Goal: Task Accomplishment & Management: Use online tool/utility

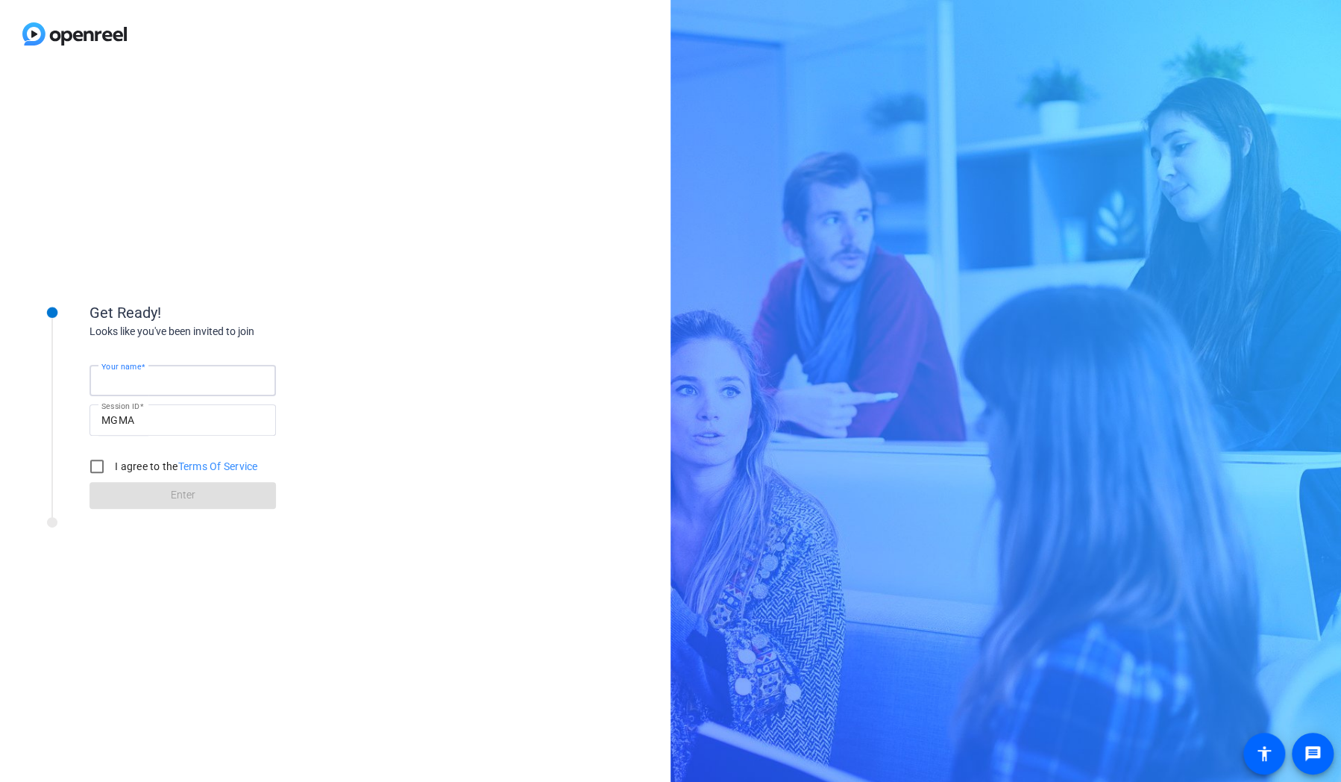
click at [162, 386] on input "Your name" at bounding box center [182, 380] width 163 height 18
type input "[PERSON_NAME]"
click at [95, 470] on input "I agree to the Terms Of Service" at bounding box center [97, 466] width 30 height 30
checkbox input "true"
click at [119, 503] on span at bounding box center [182, 495] width 186 height 36
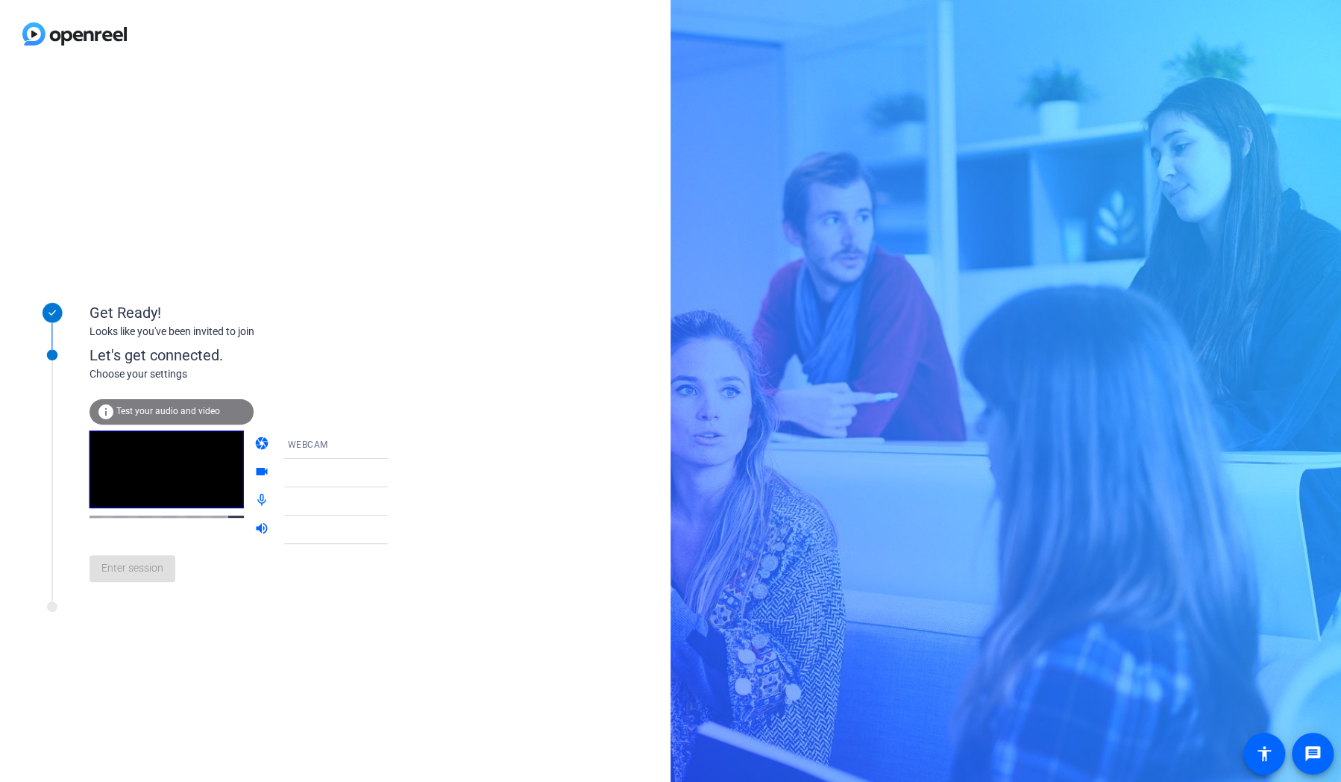
click at [334, 447] on div "WEBCAM" at bounding box center [342, 444] width 111 height 19
click at [335, 474] on mat-option "WEBCAM" at bounding box center [324, 474] width 128 height 30
click at [351, 476] on div at bounding box center [342, 473] width 111 height 18
click at [149, 571] on span "Enter session" at bounding box center [132, 568] width 62 height 16
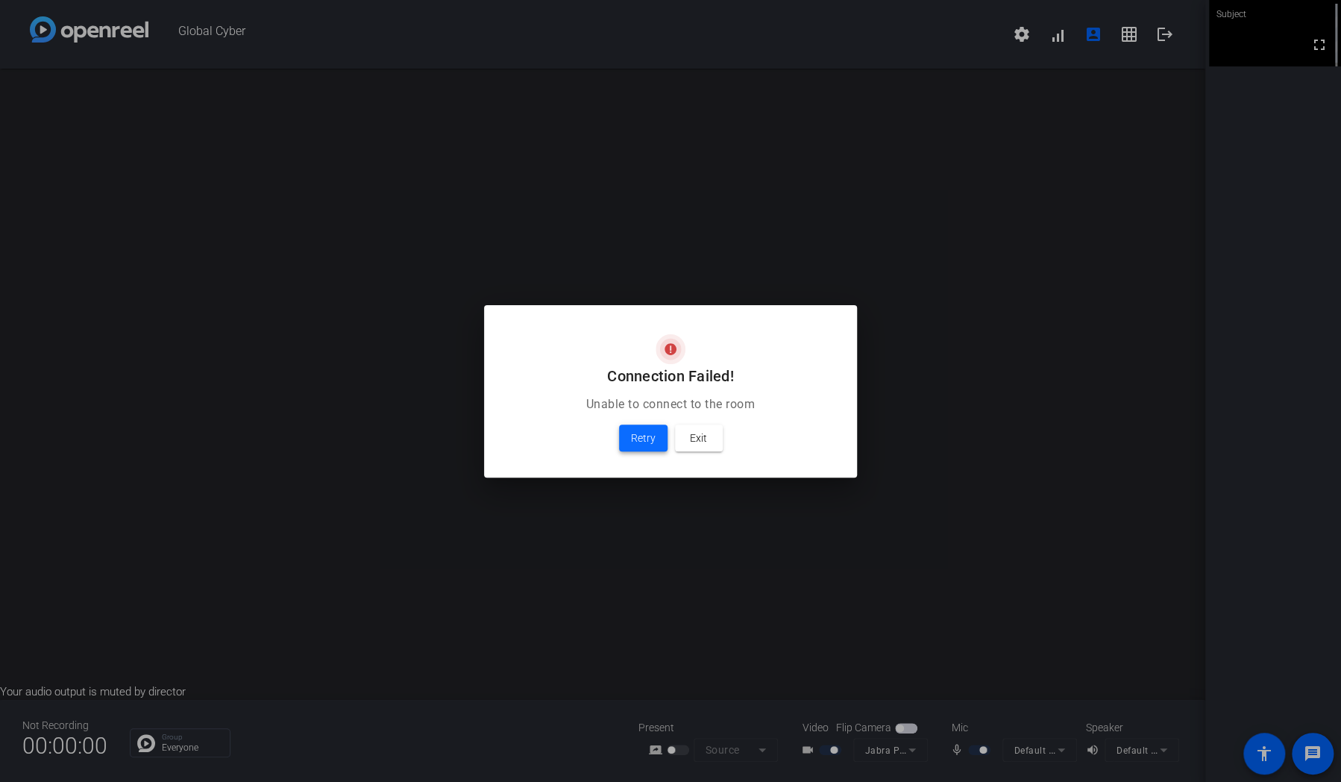
click at [645, 433] on span "Retry" at bounding box center [643, 438] width 25 height 18
click at [629, 439] on span at bounding box center [643, 438] width 48 height 36
click at [629, 436] on span at bounding box center [643, 438] width 48 height 36
click at [647, 433] on span "Retry" at bounding box center [643, 438] width 25 height 18
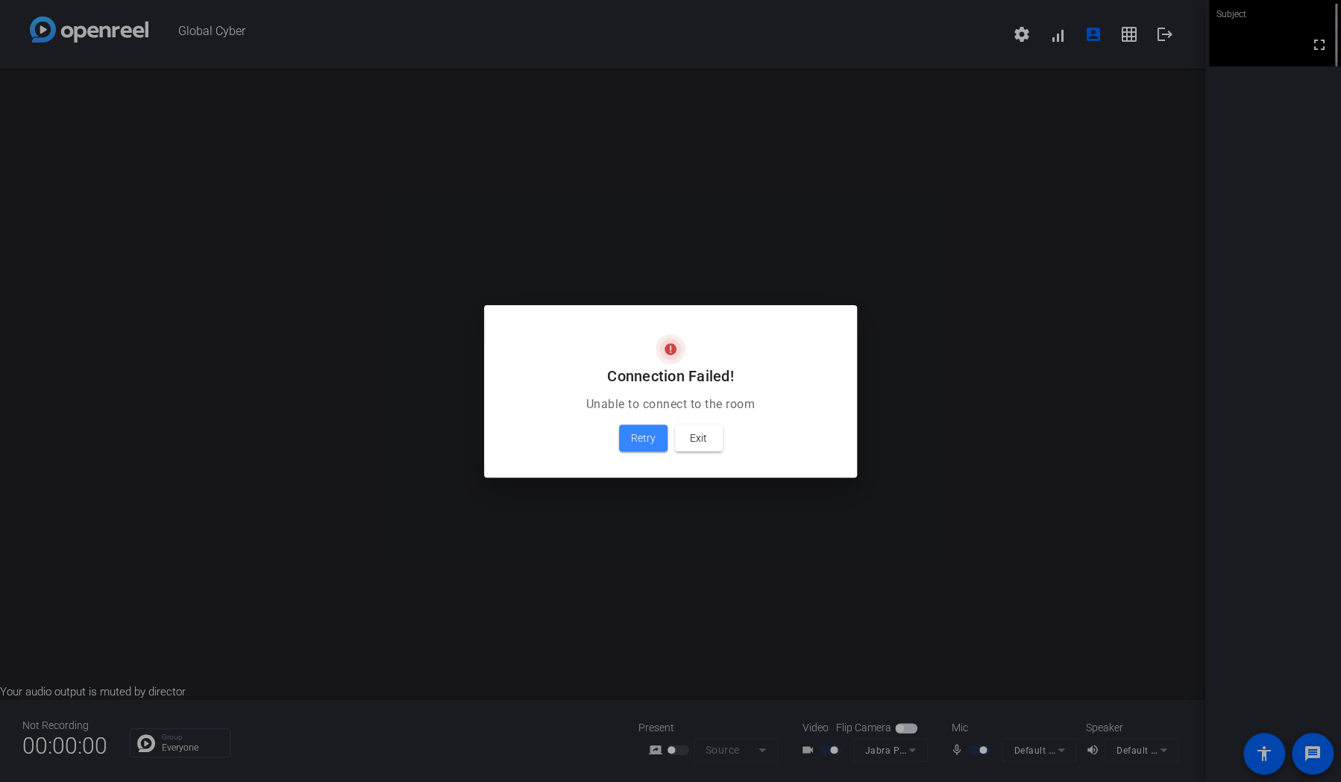
click at [641, 433] on span "Retry" at bounding box center [643, 438] width 25 height 18
click at [639, 433] on span "Retry" at bounding box center [643, 438] width 25 height 18
click at [633, 442] on span "Retry" at bounding box center [643, 438] width 25 height 18
click at [635, 440] on span "Retry" at bounding box center [643, 438] width 25 height 18
click at [635, 439] on span "Retry" at bounding box center [643, 438] width 25 height 18
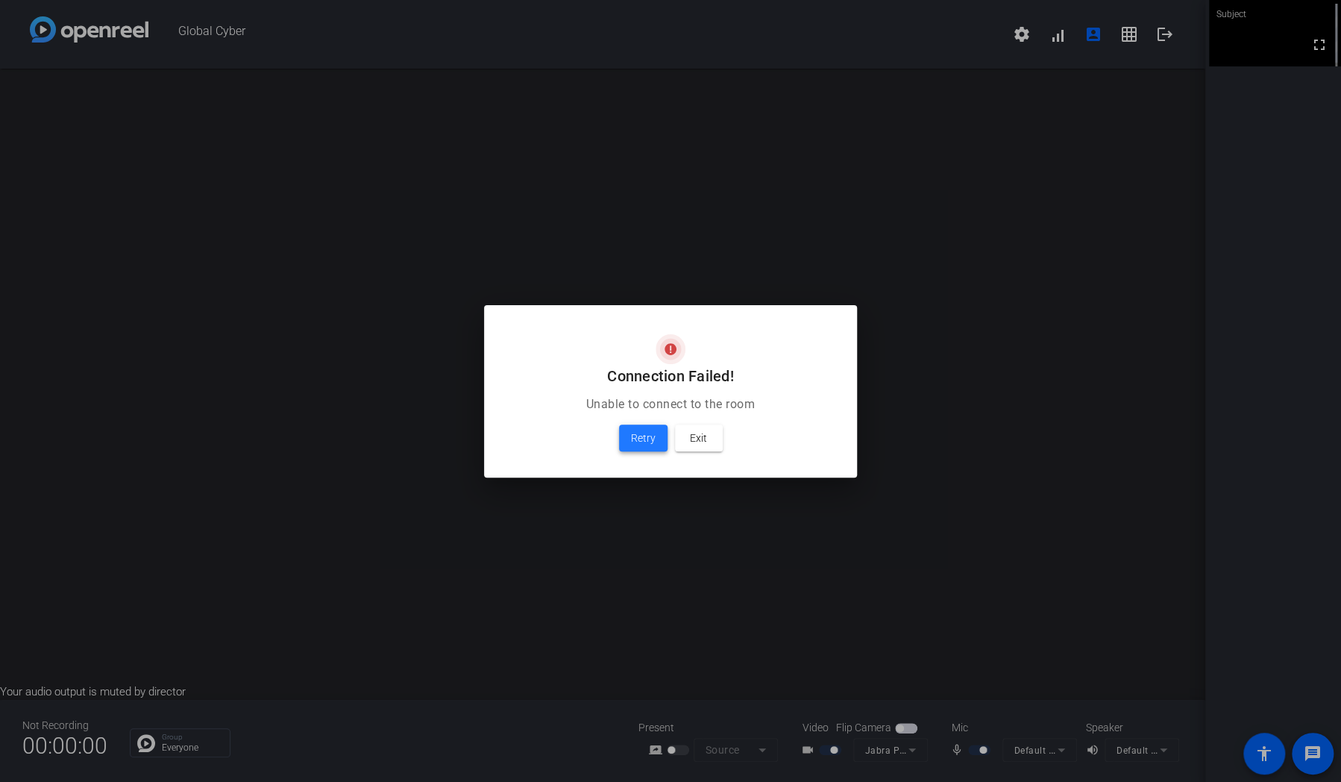
click at [635, 439] on span "Retry" at bounding box center [643, 438] width 25 height 18
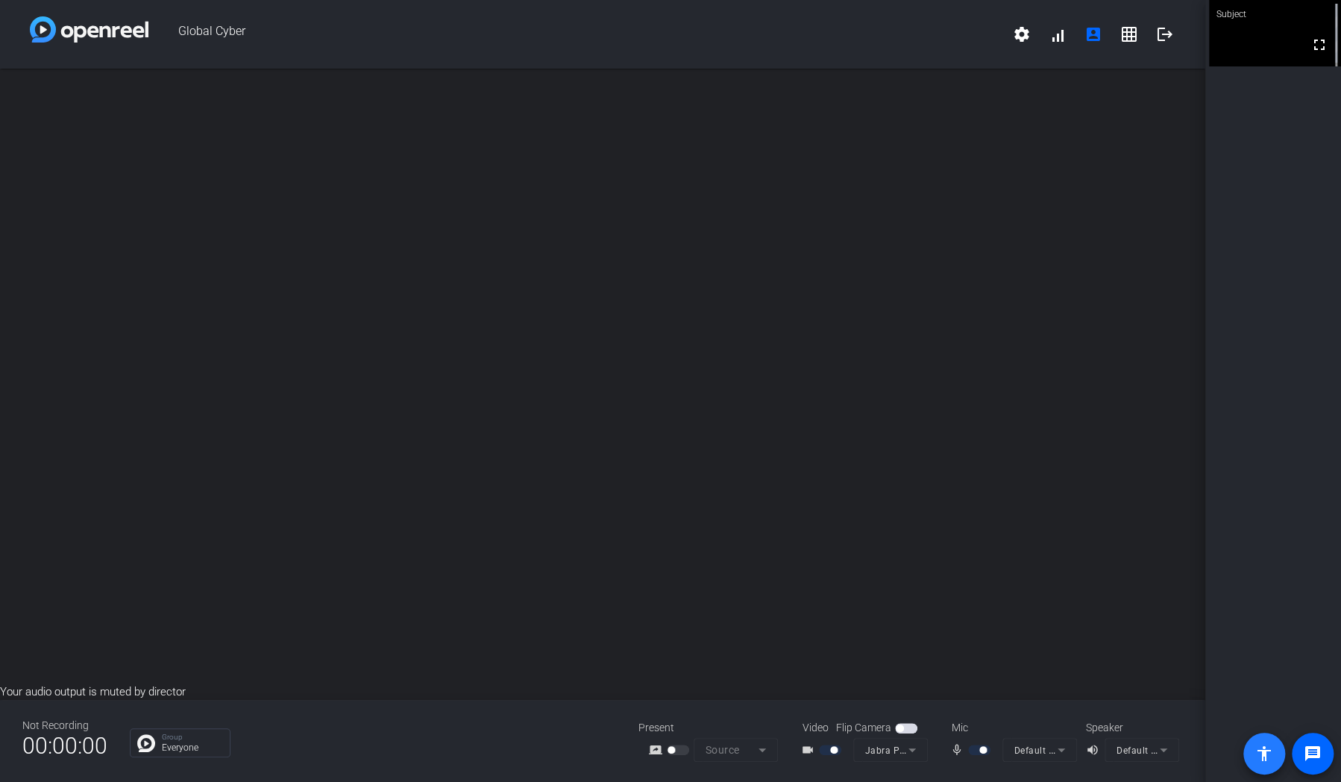
click at [1256, 752] on mat-icon "accessibility" at bounding box center [1264, 753] width 18 height 18
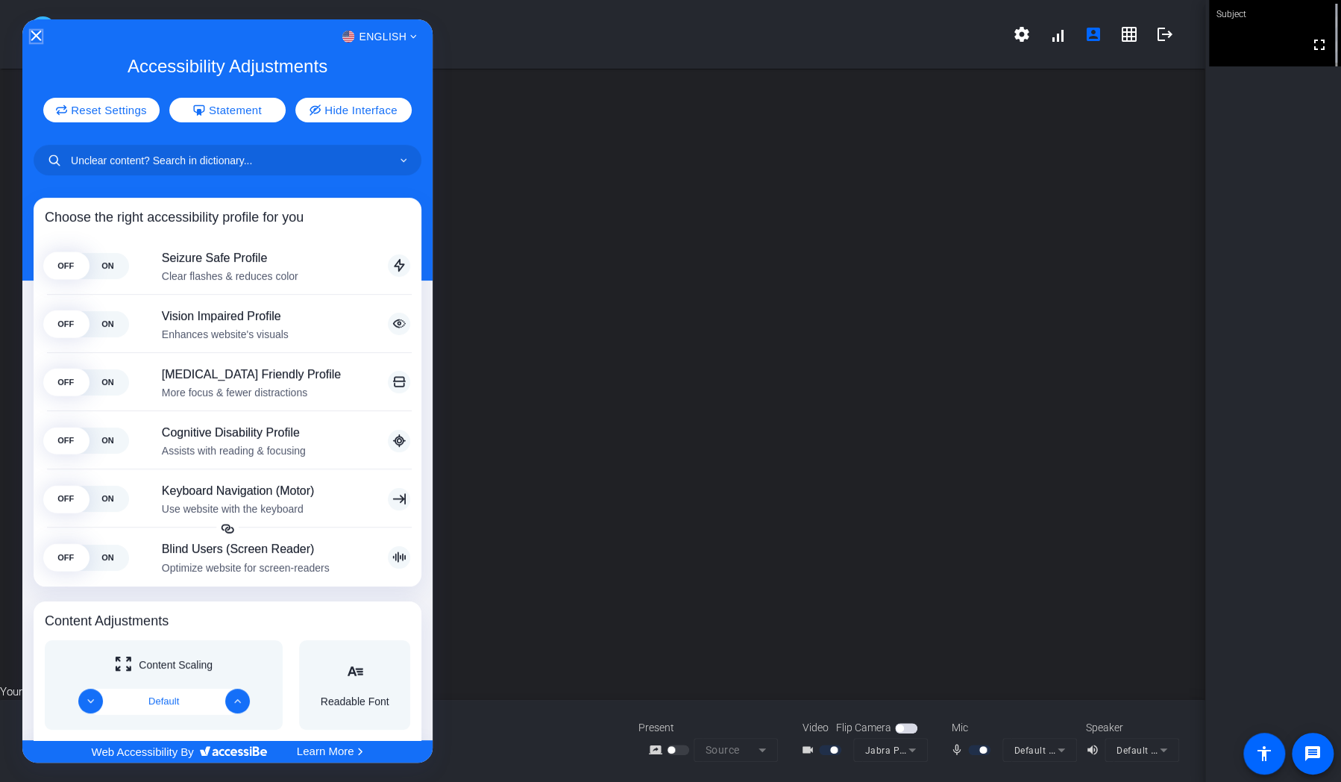
click at [34, 38] on icon "Close Accessibility Interface" at bounding box center [36, 36] width 10 height 10
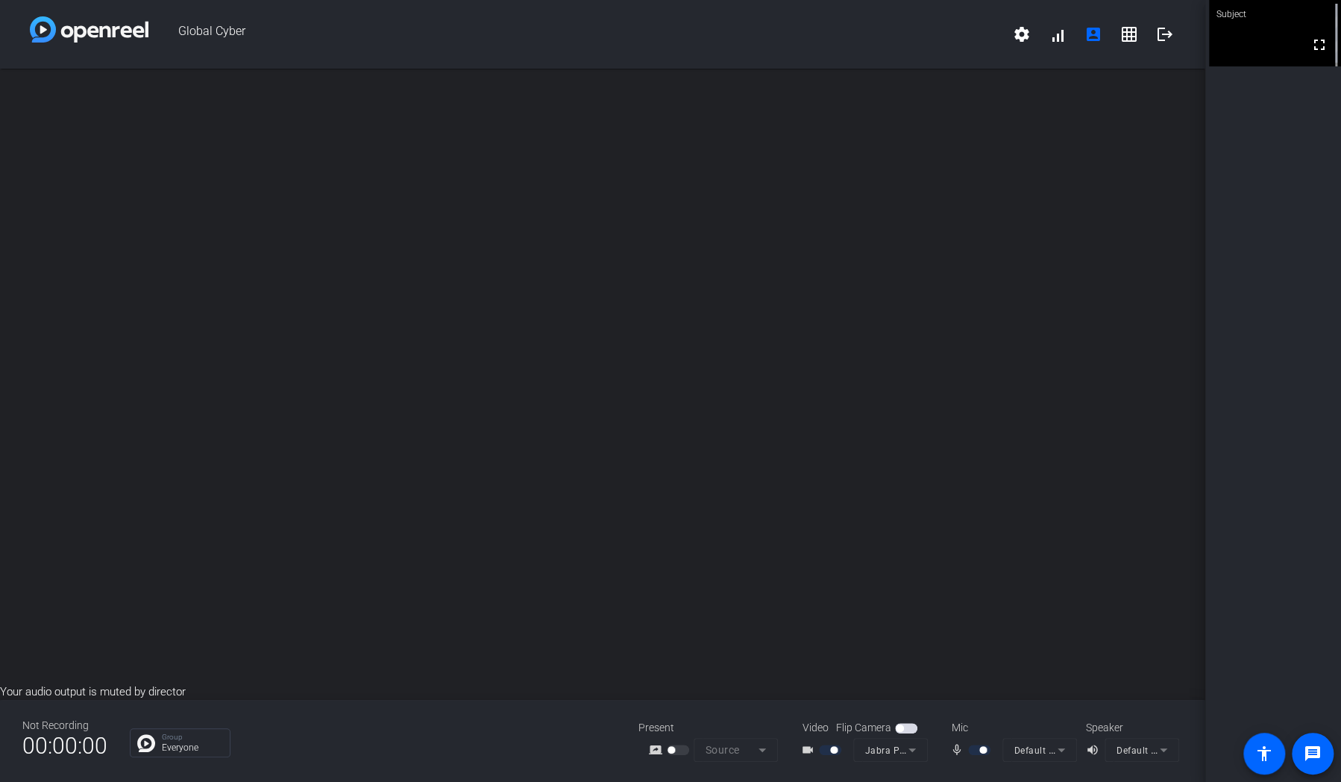
click at [759, 525] on div "open_in_new" at bounding box center [602, 376] width 1205 height 615
click at [782, 543] on div "open_in_new" at bounding box center [602, 376] width 1205 height 615
click at [910, 725] on span "button" at bounding box center [906, 728] width 22 height 10
click at [909, 727] on span "button" at bounding box center [909, 727] width 7 height 7
click at [909, 727] on span "button" at bounding box center [906, 728] width 22 height 10
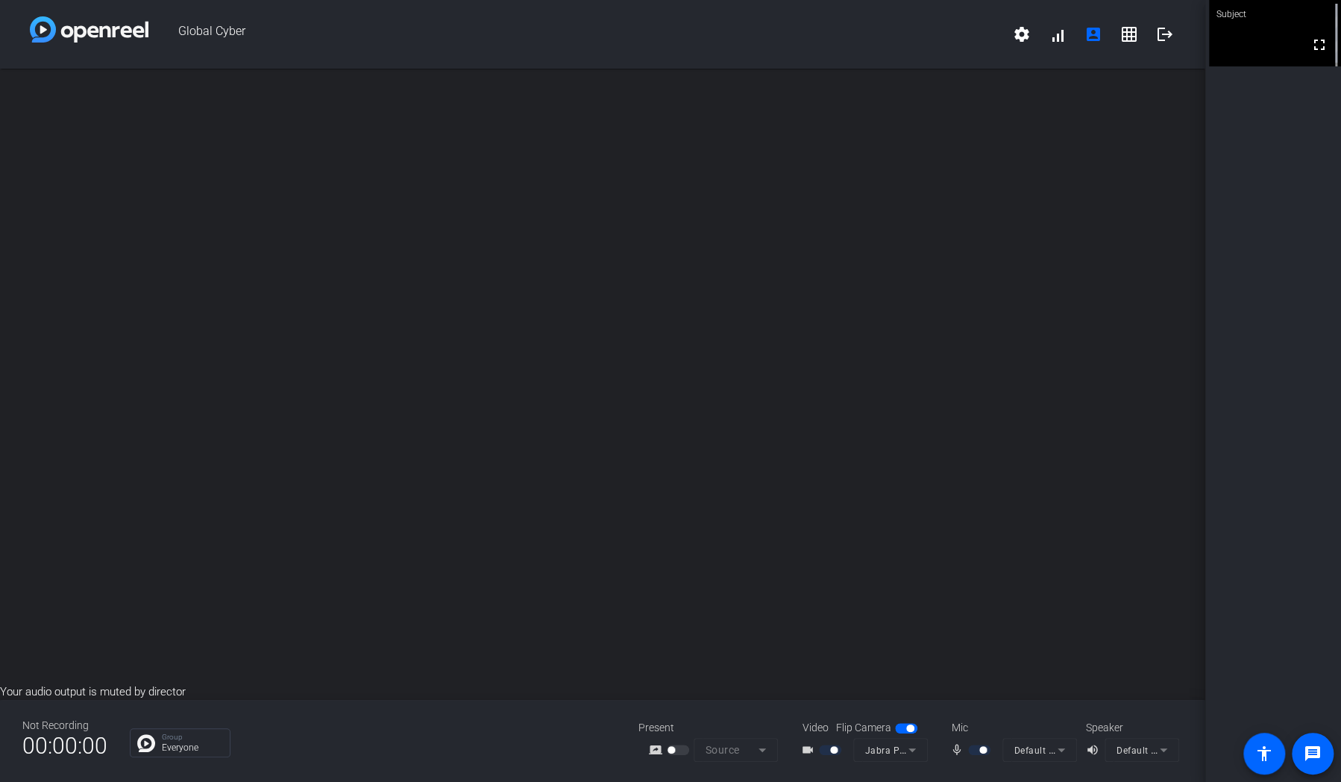
click at [909, 727] on span "button" at bounding box center [909, 727] width 7 height 7
click at [909, 728] on span "button" at bounding box center [906, 728] width 22 height 10
click at [909, 728] on span "button" at bounding box center [909, 727] width 7 height 7
click at [909, 728] on span "button" at bounding box center [906, 728] width 22 height 10
click at [903, 728] on span "button" at bounding box center [899, 727] width 7 height 7
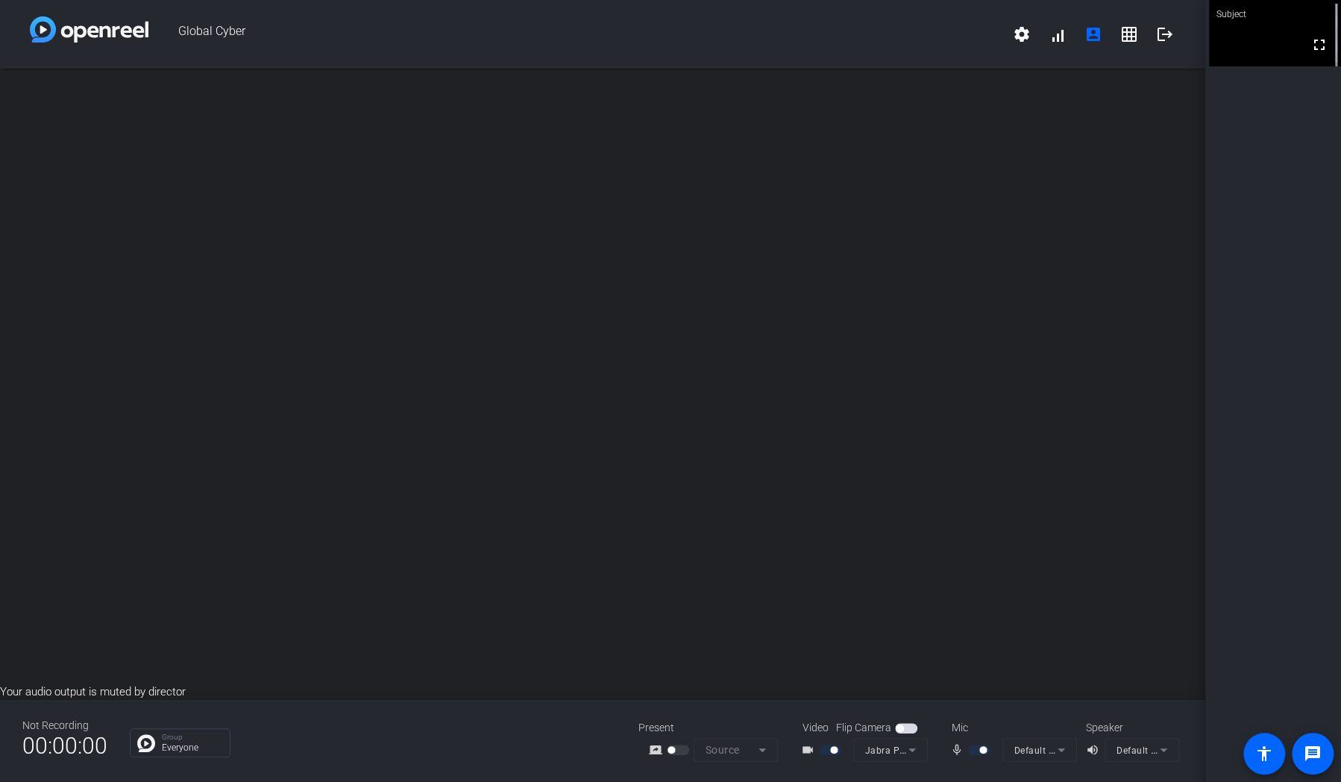
click at [909, 728] on span "button" at bounding box center [906, 728] width 22 height 10
click at [909, 728] on span "button" at bounding box center [909, 727] width 7 height 7
click at [909, 728] on span "button" at bounding box center [906, 728] width 22 height 10
click at [916, 504] on div "open_in_new" at bounding box center [602, 376] width 1205 height 615
click at [996, 594] on div "open_in_new" at bounding box center [602, 376] width 1205 height 615
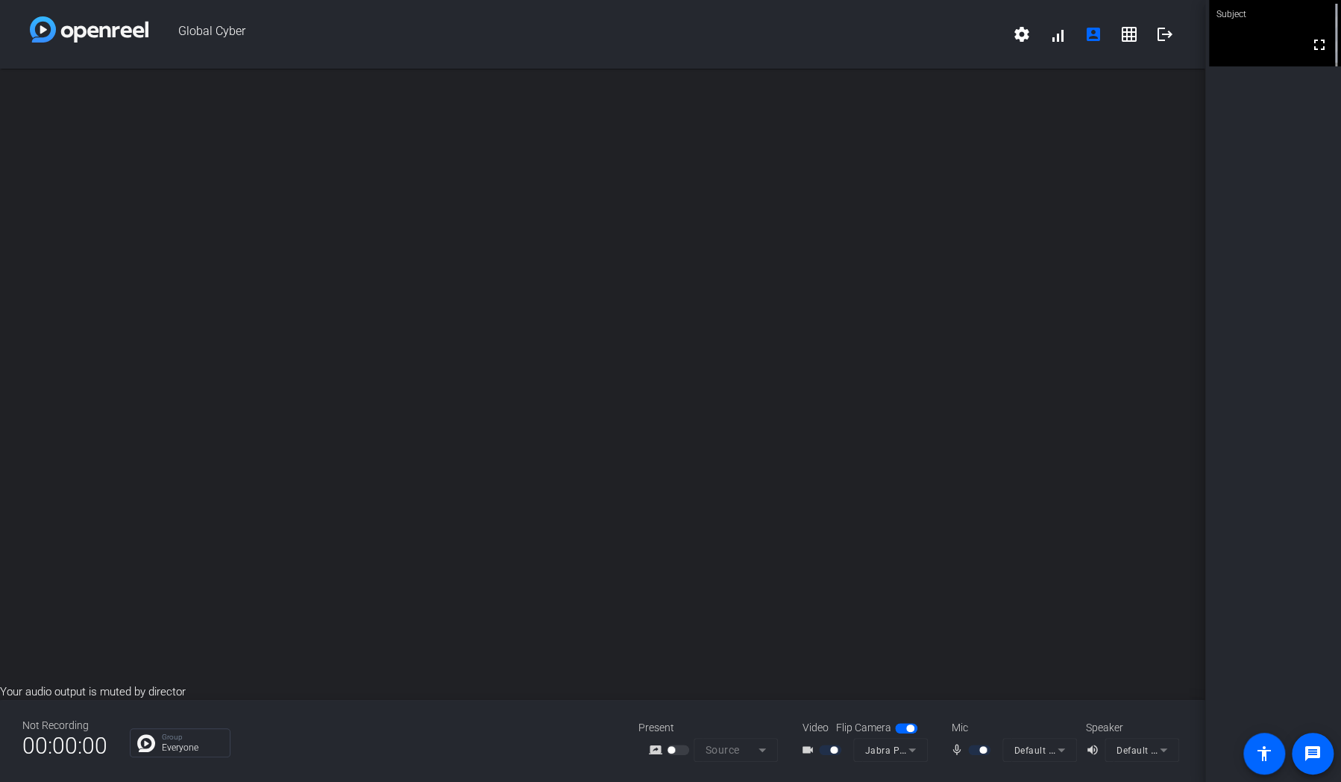
click at [1126, 32] on mat-icon "grid_on" at bounding box center [1129, 34] width 18 height 18
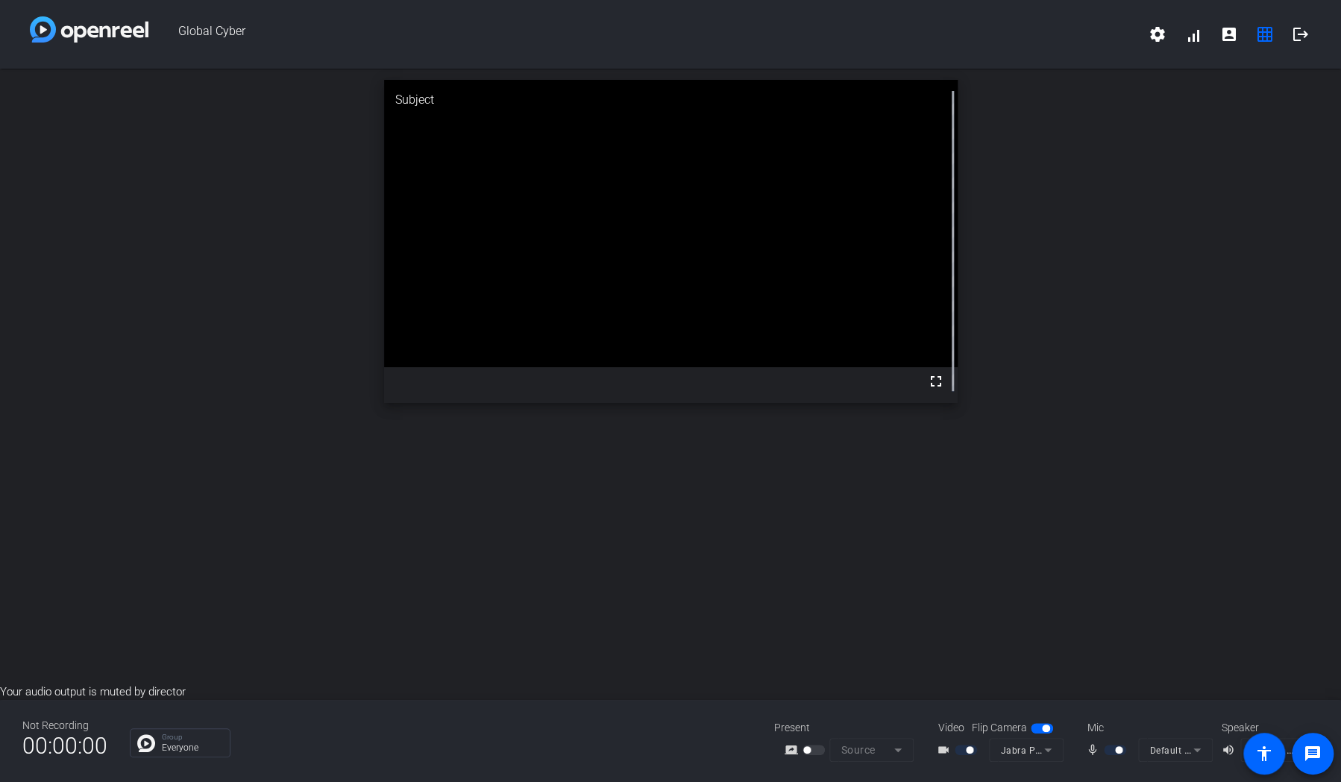
click at [746, 571] on div "Subject fullscreen" at bounding box center [670, 376] width 1341 height 615
